Goal: Find specific page/section: Find specific page/section

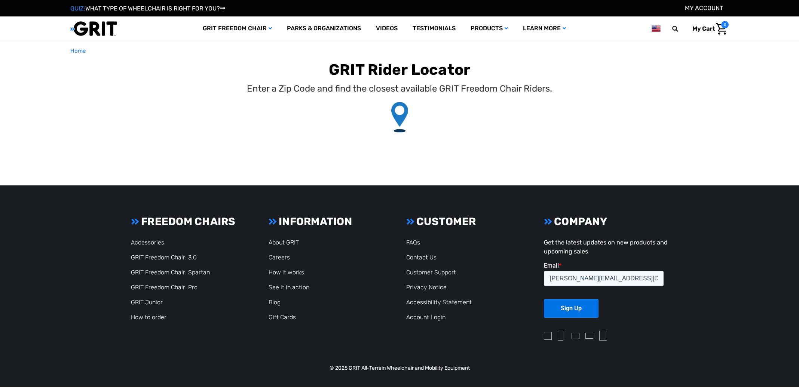
click at [97, 111] on div at bounding box center [399, 117] width 655 height 32
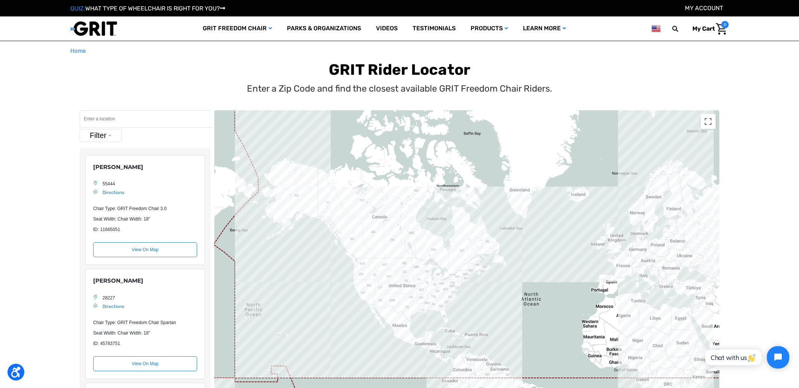
click at [105, 116] on input "Search" at bounding box center [145, 119] width 131 height 18
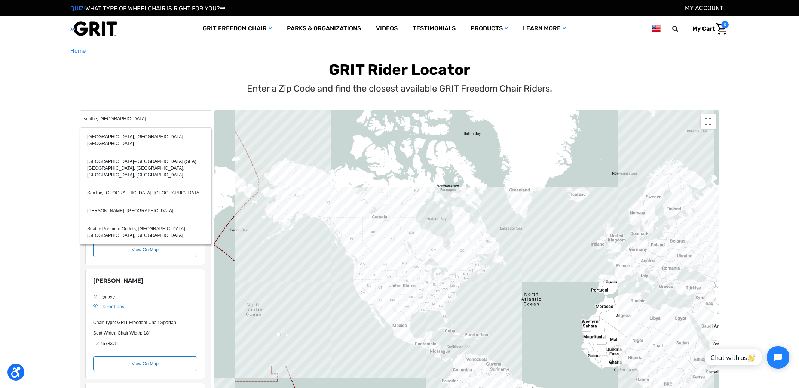
type input "seatlle, [GEOGRAPHIC_DATA]"
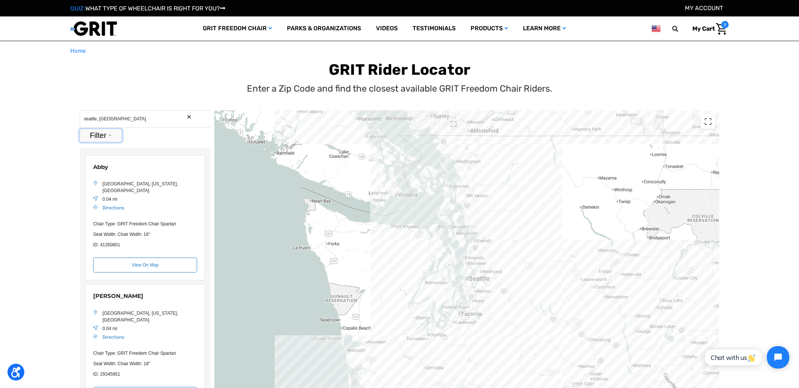
click at [110, 135] on button "Filter" at bounding box center [101, 135] width 42 height 13
click at [107, 189] on label "Park With Chair" at bounding box center [103, 195] width 29 height 13
click at [89, 189] on input "Park With Chair" at bounding box center [86, 195] width 5 height 13
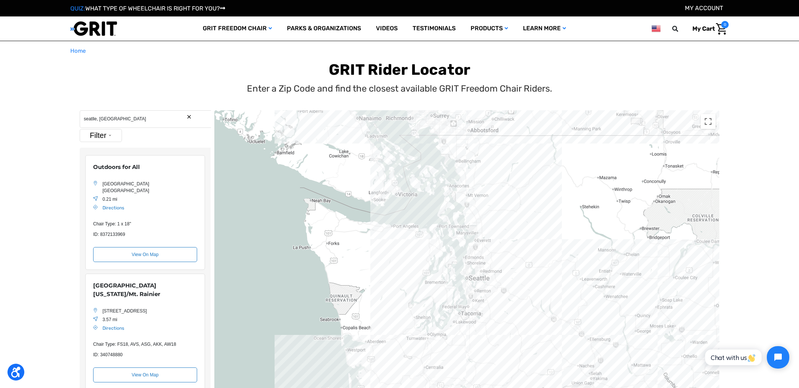
click at [49, 217] on main "Home GRIT Rider Locator Enter a Zip Code and find the closest available GRIT Fr…" at bounding box center [399, 254] width 799 height 415
drag, startPoint x: 116, startPoint y: 286, endPoint x: 86, endPoint y: 281, distance: 29.9
click at [86, 281] on div "[GEOGRAPHIC_DATA][US_STATE]/Mt. Rainier [STREET_ADDRESS] 3.57 mi Directions Cha…" at bounding box center [145, 332] width 120 height 117
copy div "[GEOGRAPHIC_DATA][US_STATE]/Mt. Rainier"
